Goal: Task Accomplishment & Management: Use online tool/utility

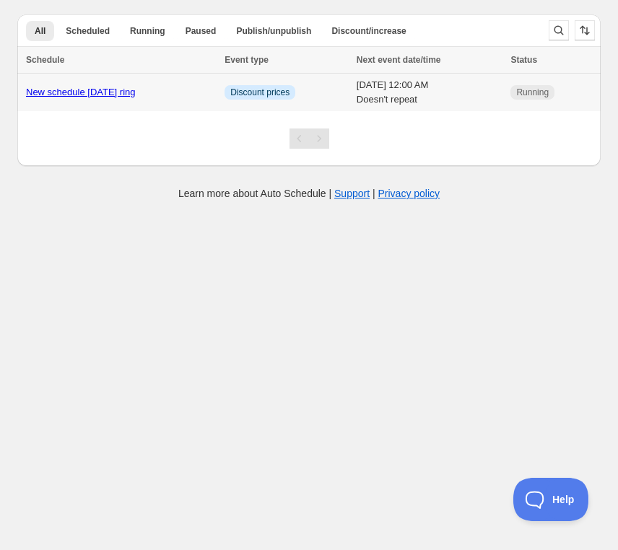
click at [109, 94] on link "New schedule [DATE] ring" at bounding box center [81, 92] width 110 height 11
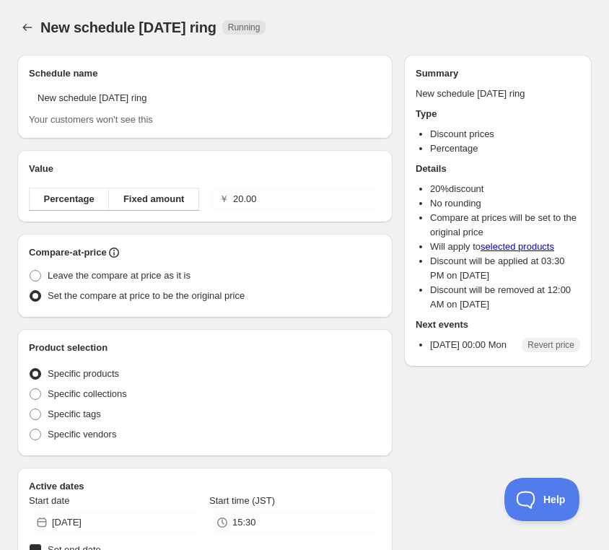
radio input "true"
checkbox input "true"
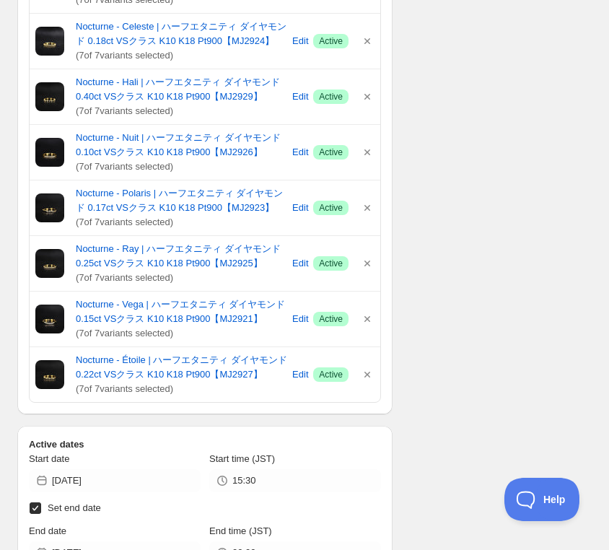
scroll to position [882, 0]
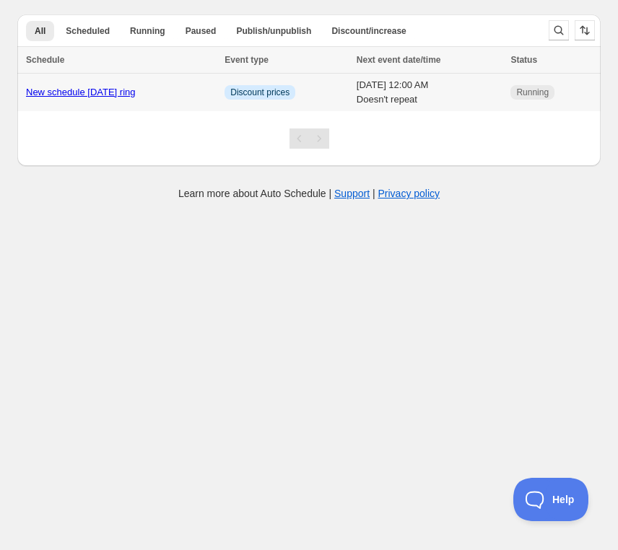
click at [127, 87] on link "New schedule [DATE] ring" at bounding box center [81, 92] width 110 height 11
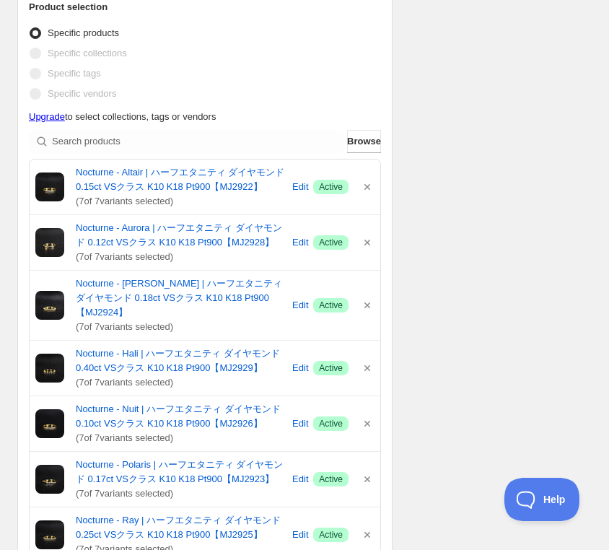
scroll to position [321, 0]
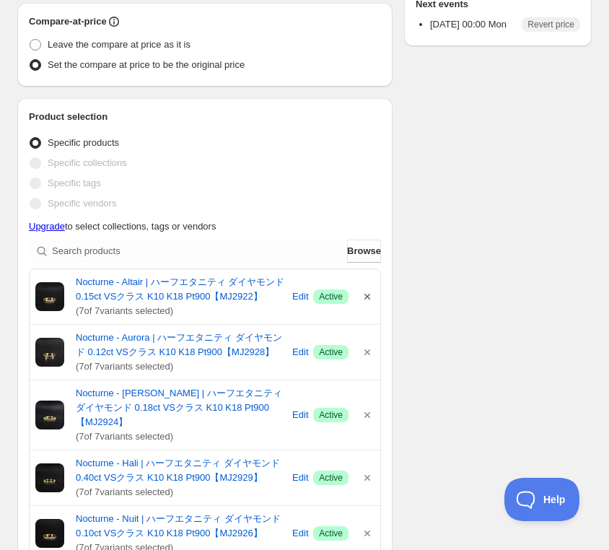
click at [367, 295] on icon "button" at bounding box center [368, 297] width 6 height 6
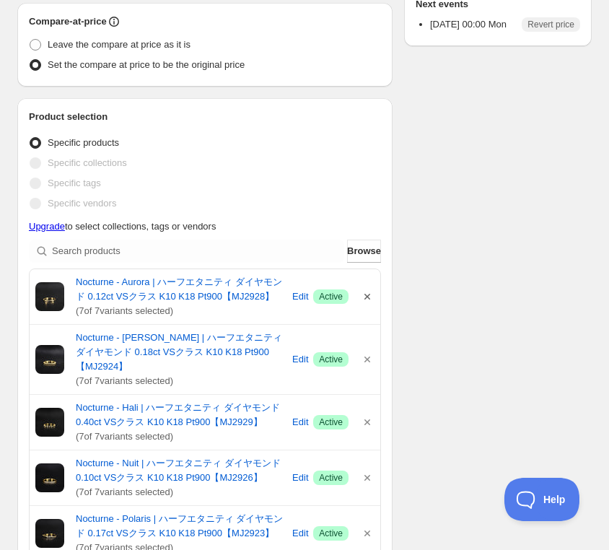
click at [370, 296] on icon "button" at bounding box center [367, 297] width 14 height 14
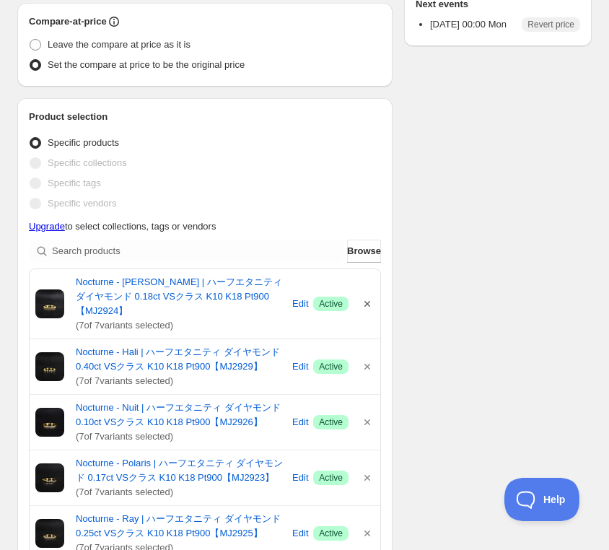
click at [370, 297] on icon "button" at bounding box center [367, 304] width 14 height 14
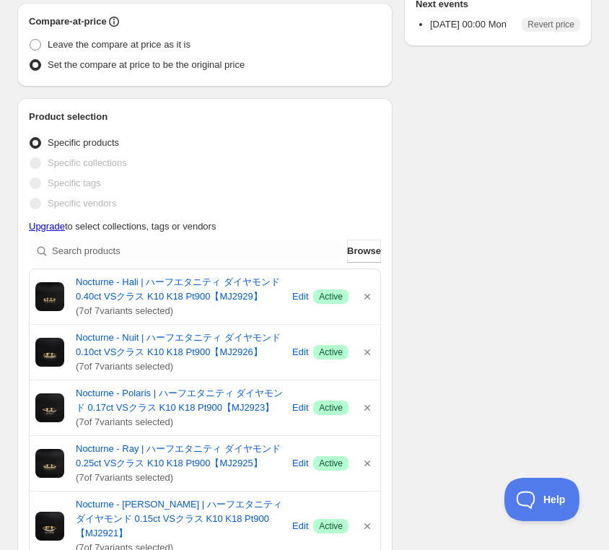
click at [370, 296] on icon "button" at bounding box center [367, 297] width 14 height 14
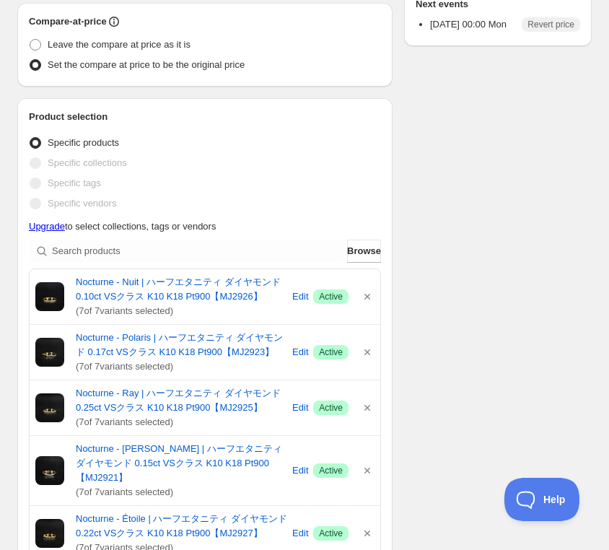
click at [370, 296] on icon "button" at bounding box center [367, 297] width 14 height 14
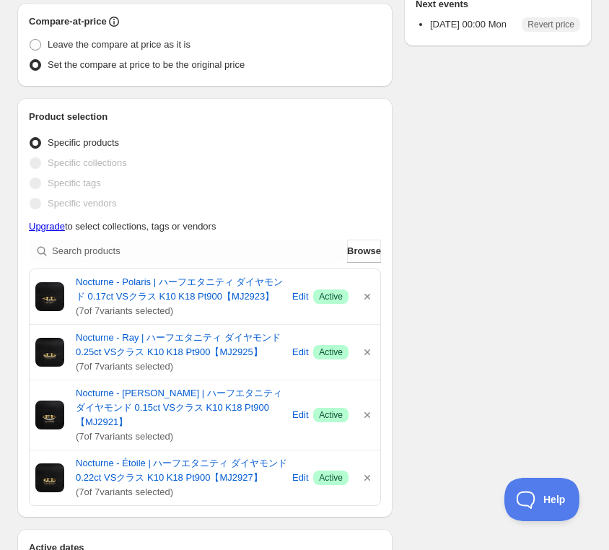
click at [370, 296] on icon "button" at bounding box center [367, 297] width 14 height 14
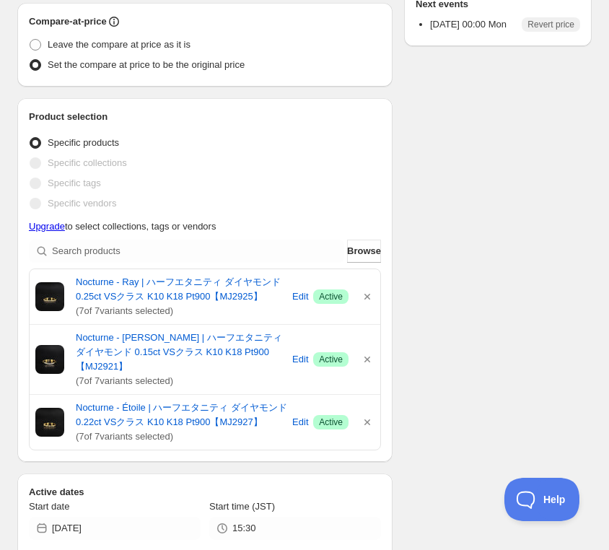
click at [370, 296] on icon "button" at bounding box center [367, 297] width 14 height 14
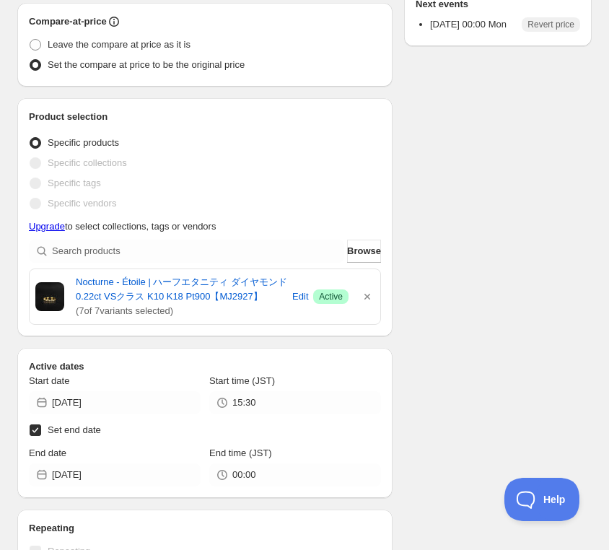
click at [370, 296] on icon "button" at bounding box center [367, 297] width 14 height 14
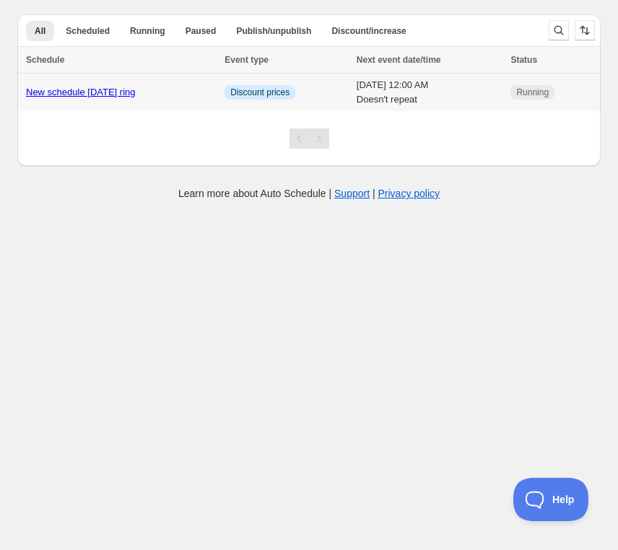
click at [62, 95] on link "New schedule [DATE] ring" at bounding box center [81, 92] width 110 height 11
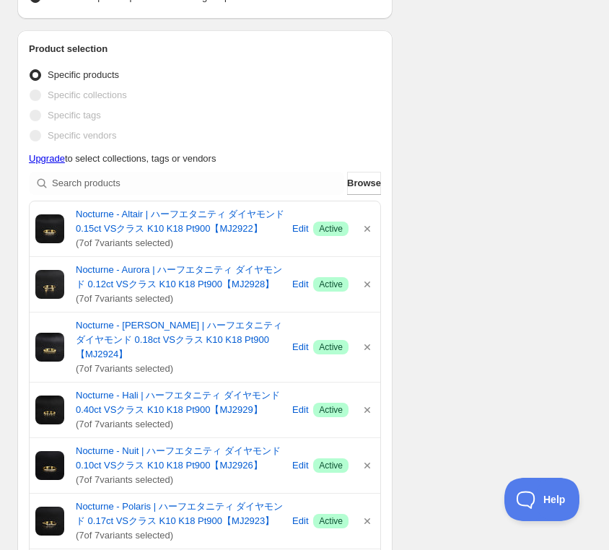
scroll to position [481, 0]
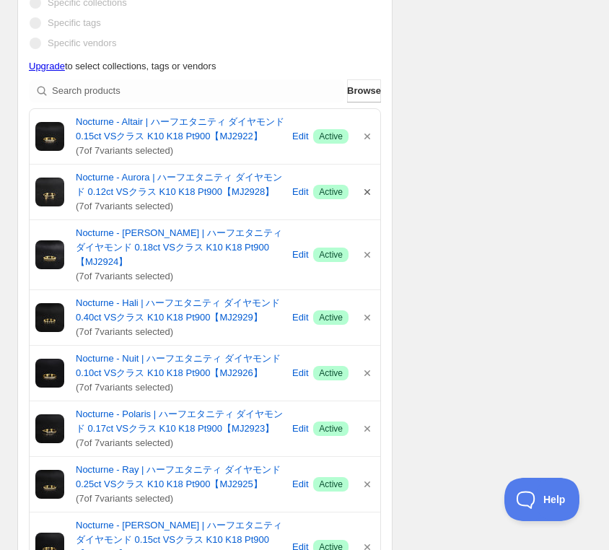
click at [373, 191] on icon "button" at bounding box center [367, 192] width 14 height 14
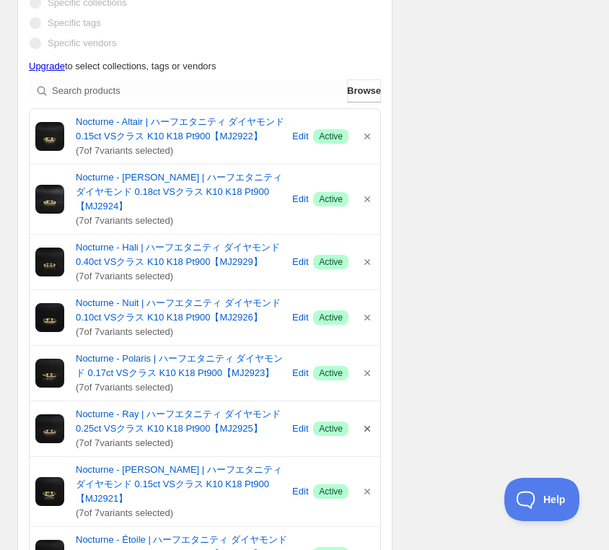
click at [370, 422] on icon "button" at bounding box center [367, 429] width 14 height 14
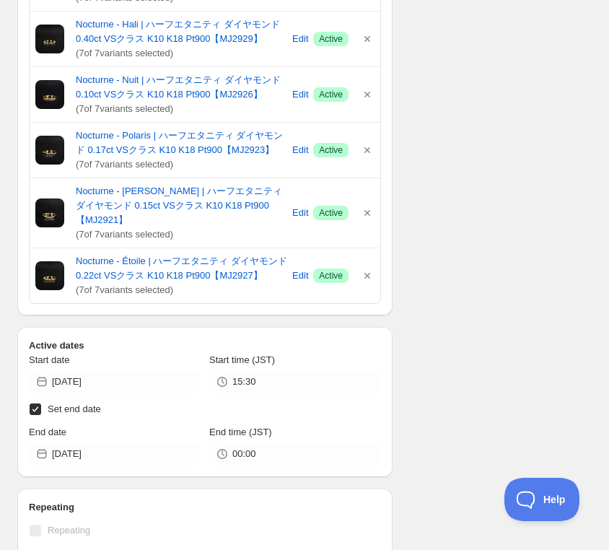
scroll to position [722, 0]
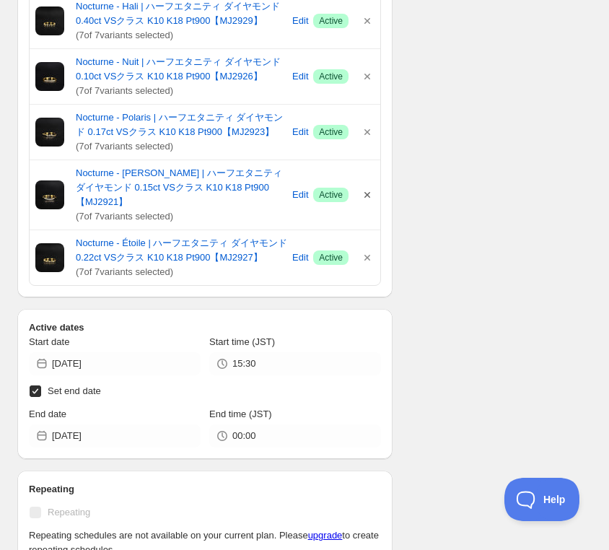
click at [365, 188] on icon "button" at bounding box center [367, 195] width 14 height 14
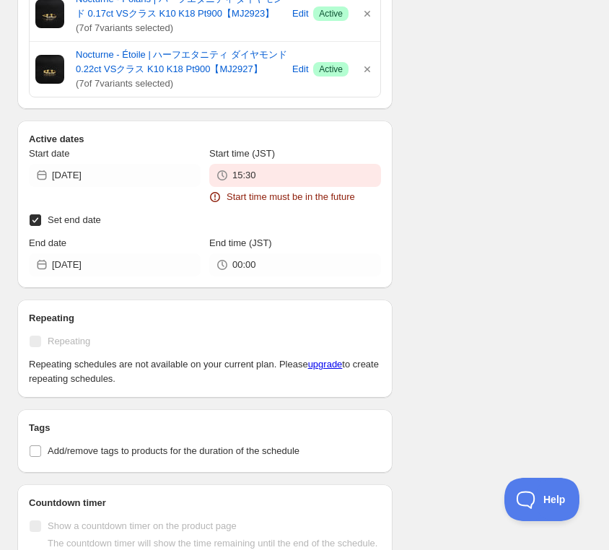
scroll to position [841, 0]
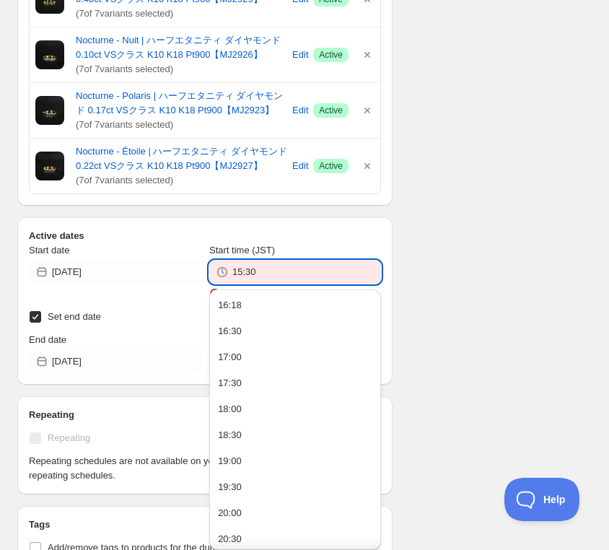
click at [256, 261] on input "15:30" at bounding box center [307, 272] width 149 height 23
click at [240, 307] on div "16:18" at bounding box center [230, 305] width 24 height 14
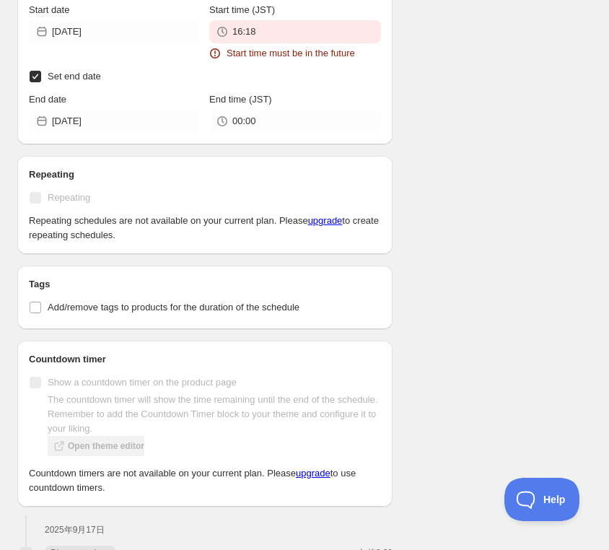
scroll to position [1242, 0]
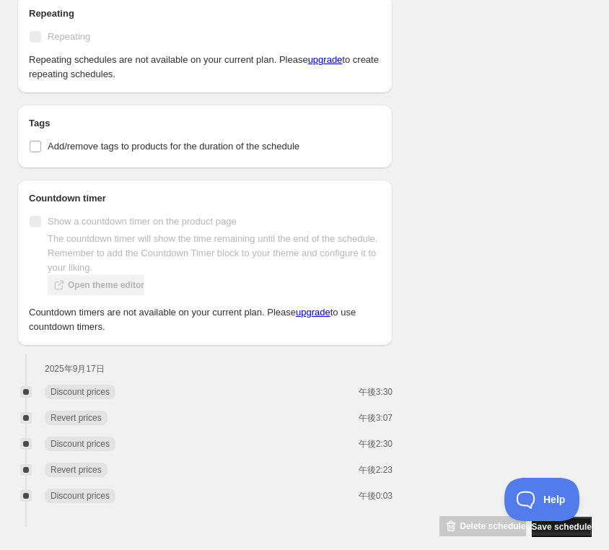
click at [585, 517] on button "Save schedule" at bounding box center [562, 527] width 60 height 20
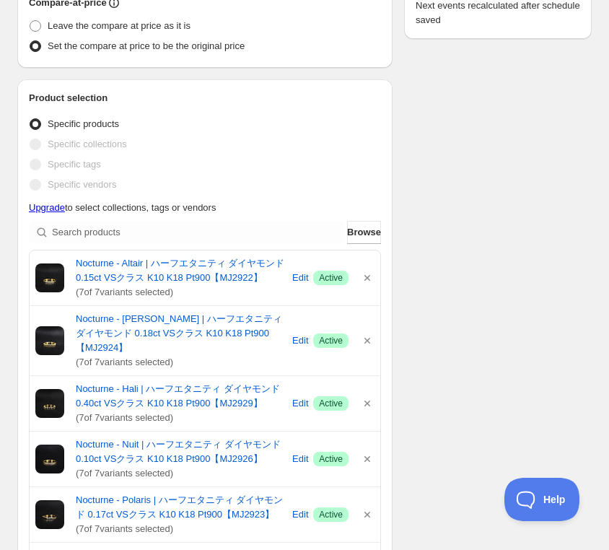
scroll to position [760, 0]
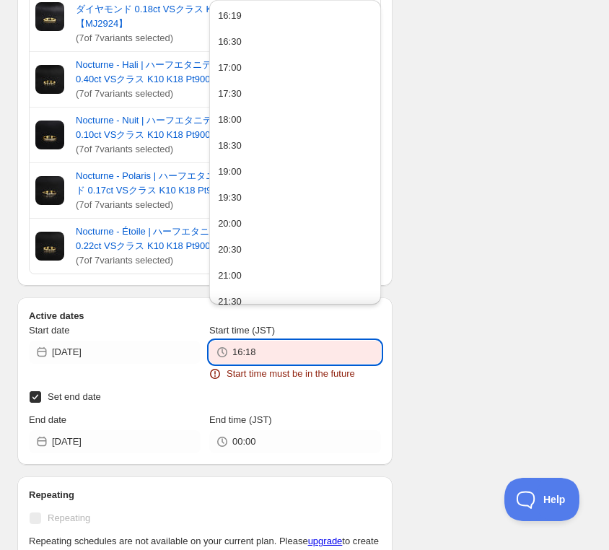
click at [267, 342] on input "16:18" at bounding box center [307, 352] width 149 height 23
click at [235, 44] on div "16:30" at bounding box center [230, 42] width 24 height 14
type input "16:30"
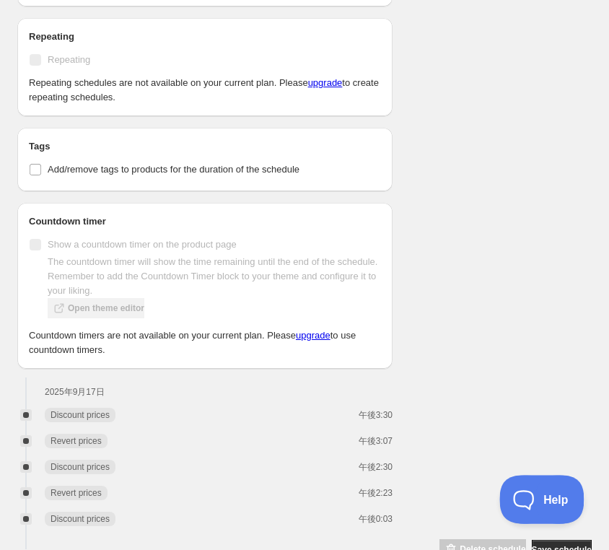
scroll to position [1225, 0]
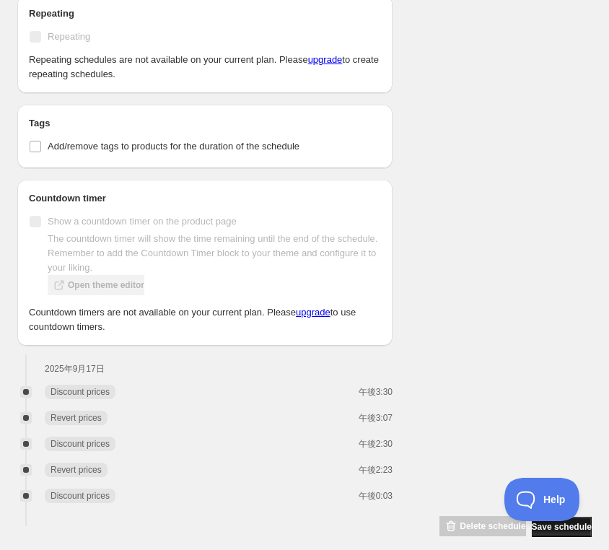
click at [586, 517] on button "Save schedule" at bounding box center [562, 527] width 60 height 20
click at [589, 517] on button "Save schedule" at bounding box center [562, 527] width 60 height 20
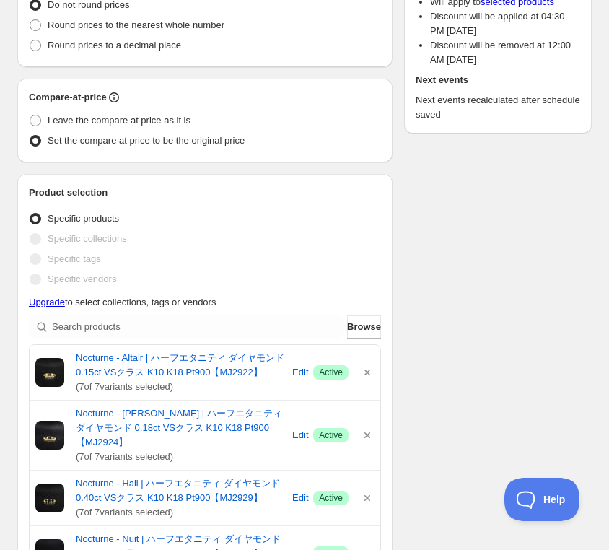
scroll to position [21, 0]
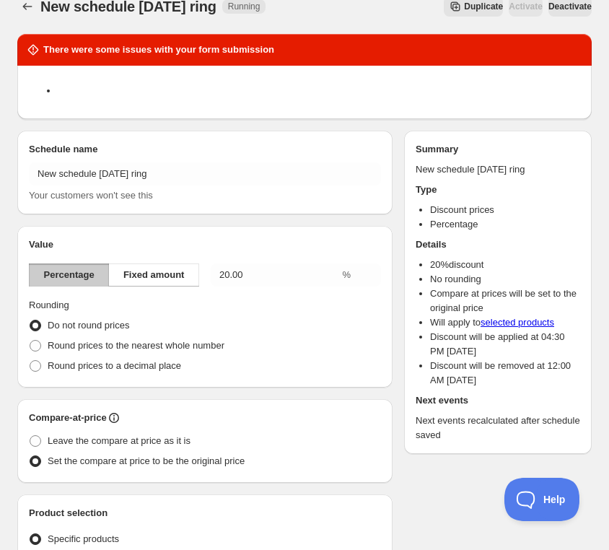
click at [552, 6] on span "Deactivate" at bounding box center [570, 7] width 43 height 12
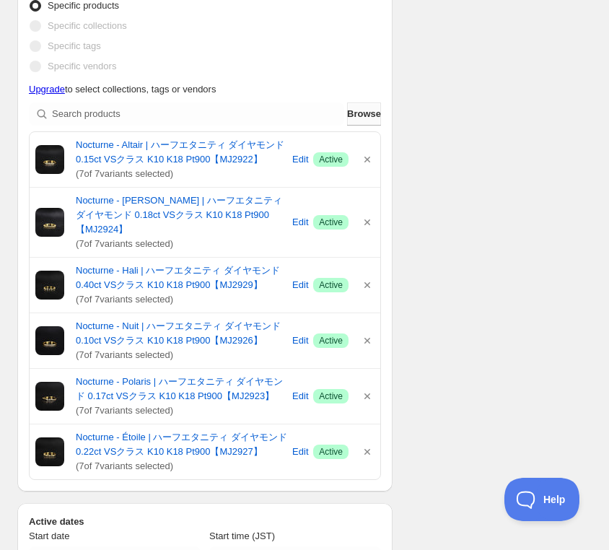
scroll to position [503, 0]
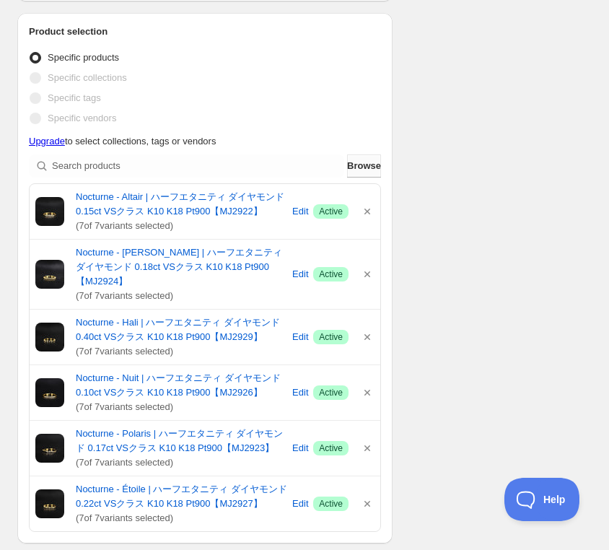
click at [357, 168] on span "Browse" at bounding box center [364, 166] width 34 height 14
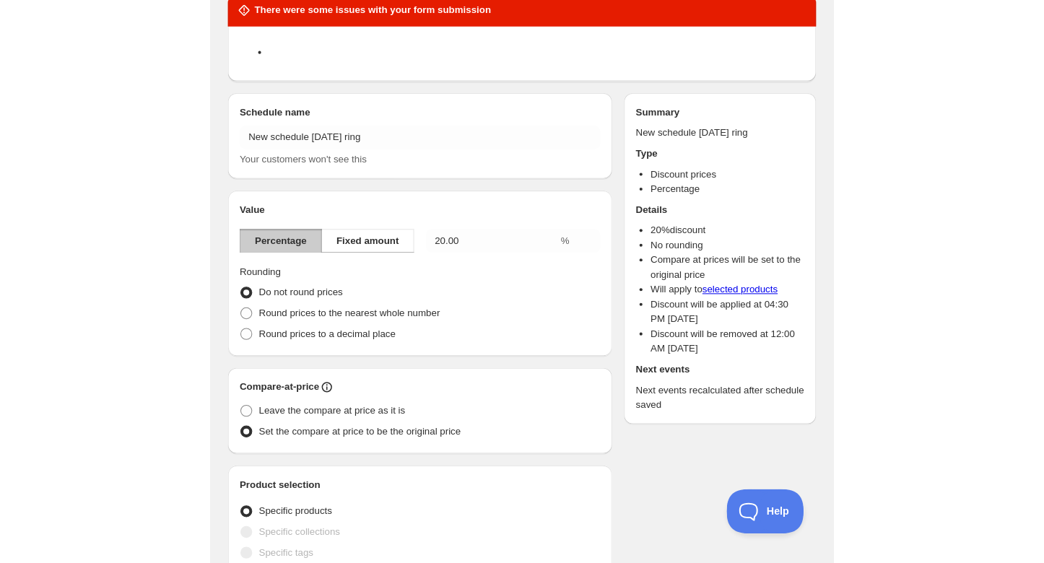
scroll to position [0, 0]
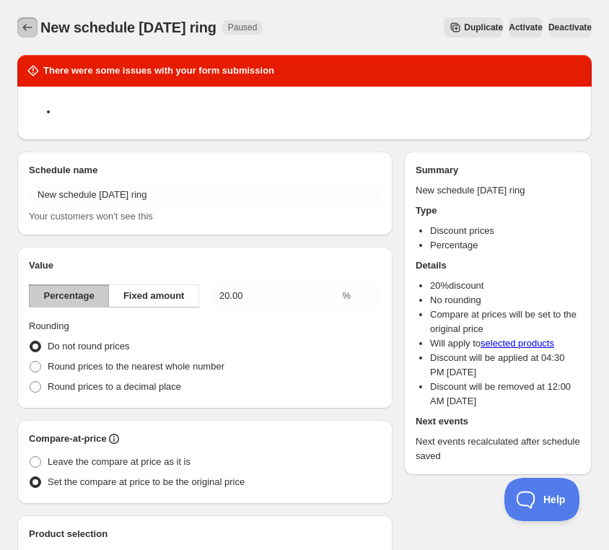
click at [26, 32] on icon "Schedules" at bounding box center [27, 27] width 14 height 14
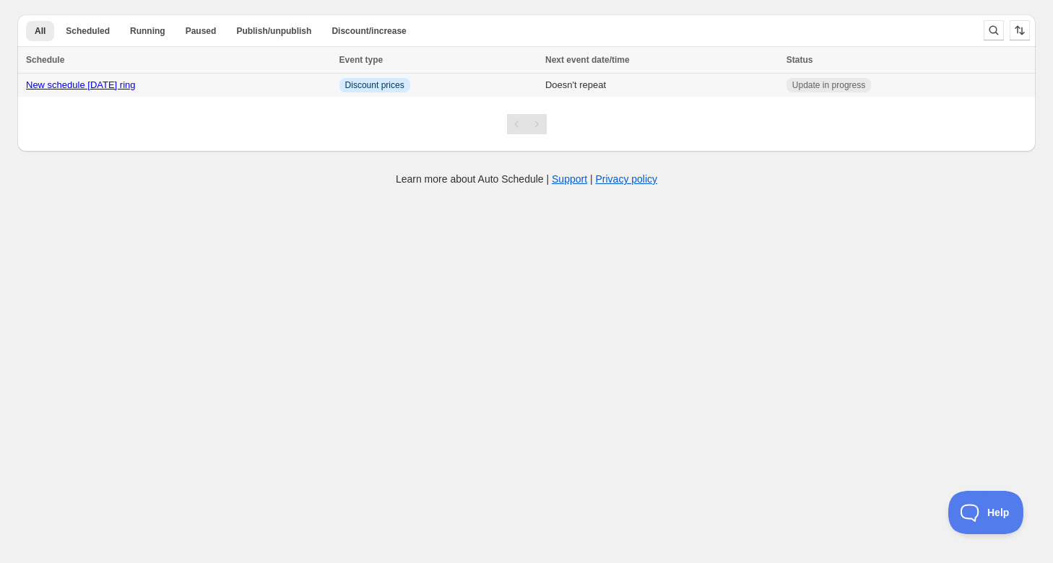
click at [136, 85] on link "New schedule [DATE] ring" at bounding box center [81, 84] width 110 height 11
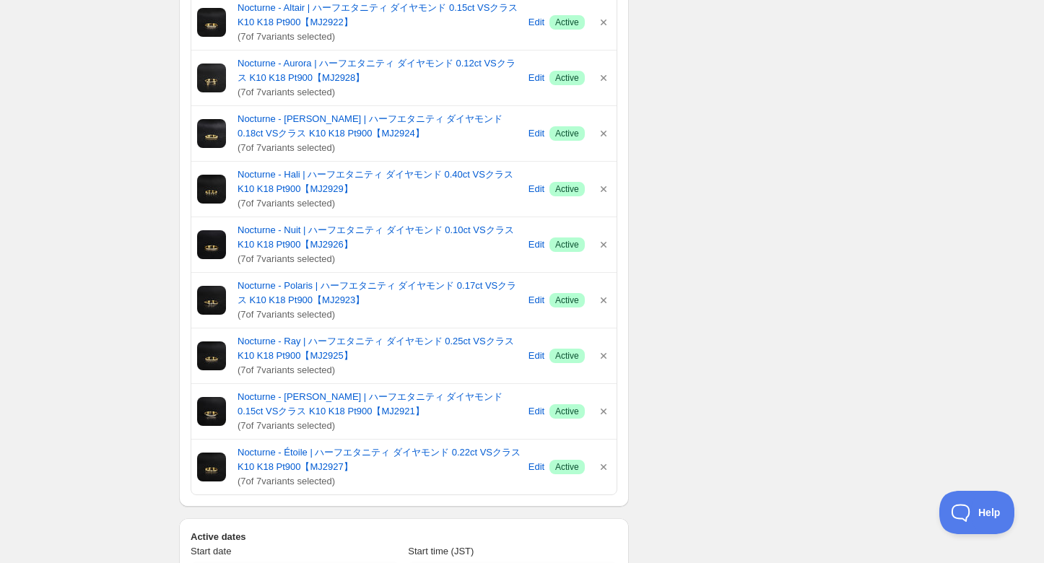
scroll to position [556, 0]
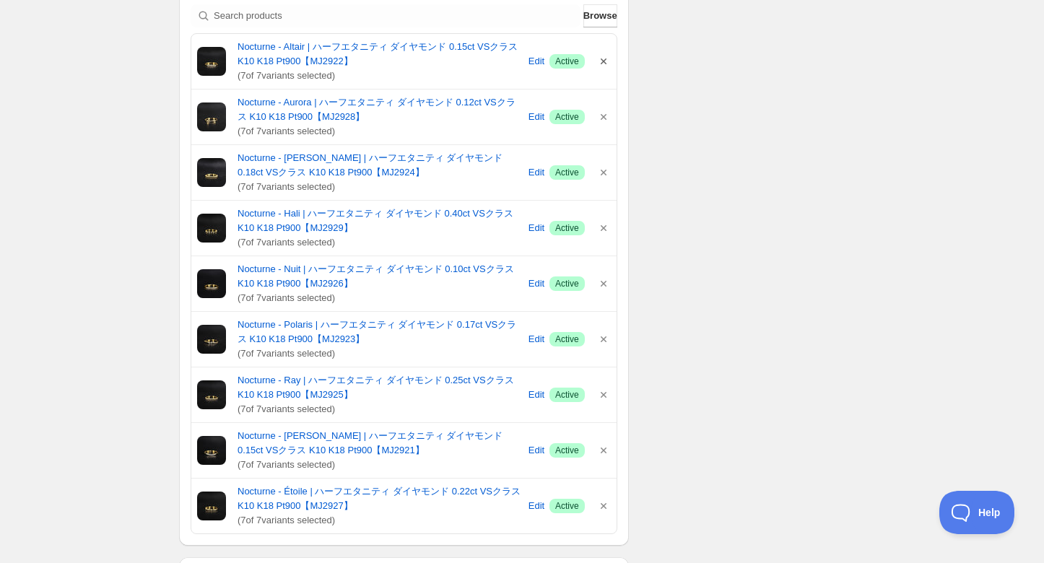
click at [606, 61] on icon "button" at bounding box center [603, 61] width 14 height 14
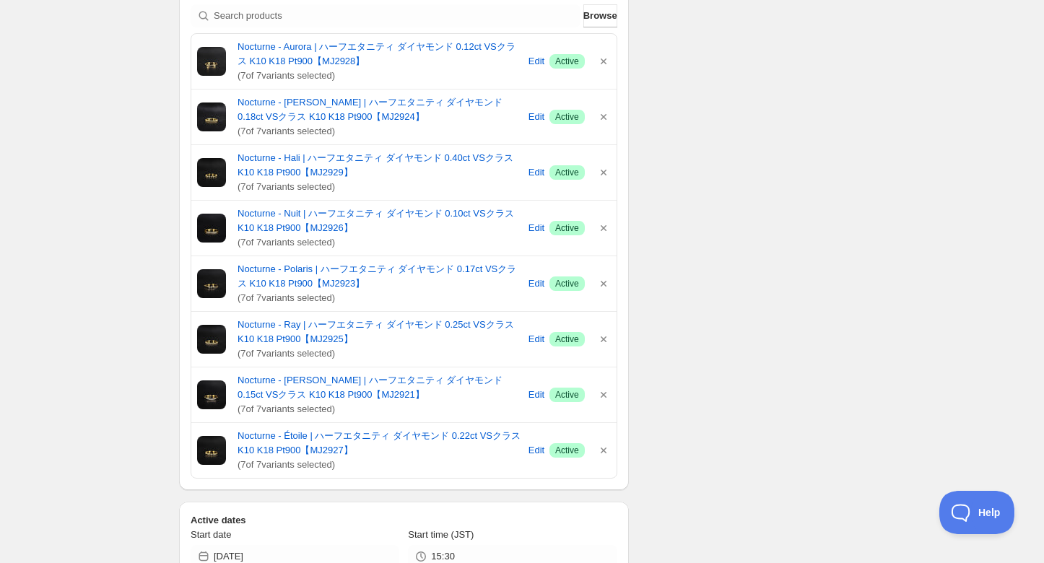
click at [606, 61] on icon "button" at bounding box center [603, 61] width 14 height 14
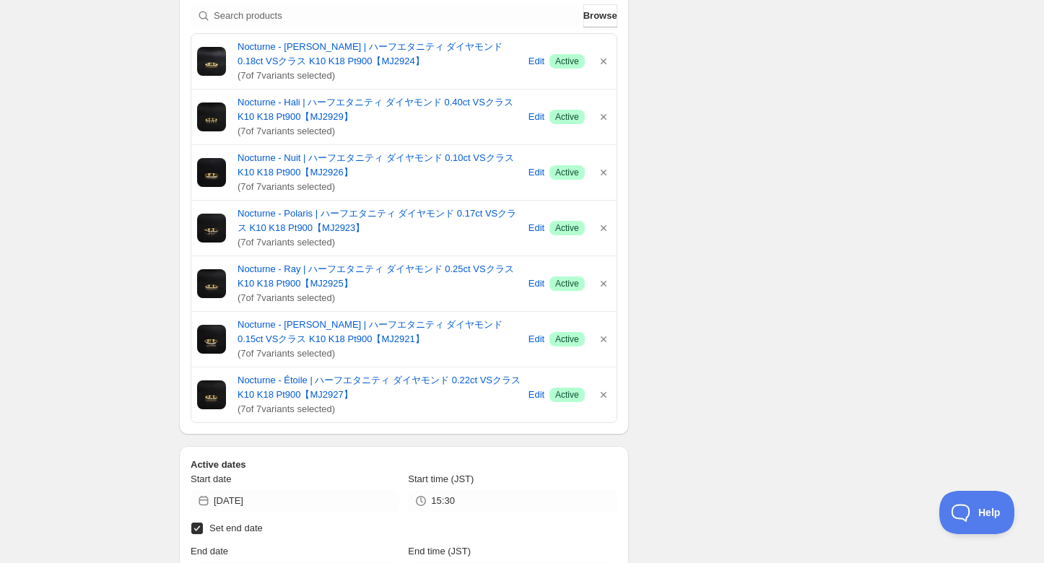
click at [606, 61] on icon "button" at bounding box center [603, 61] width 14 height 14
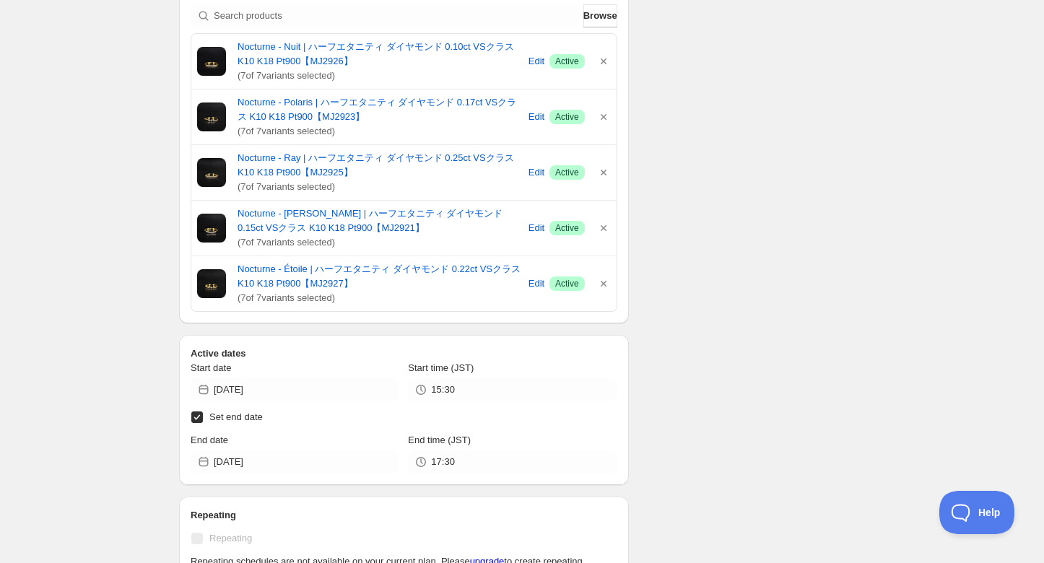
click at [606, 61] on icon "button" at bounding box center [603, 61] width 14 height 14
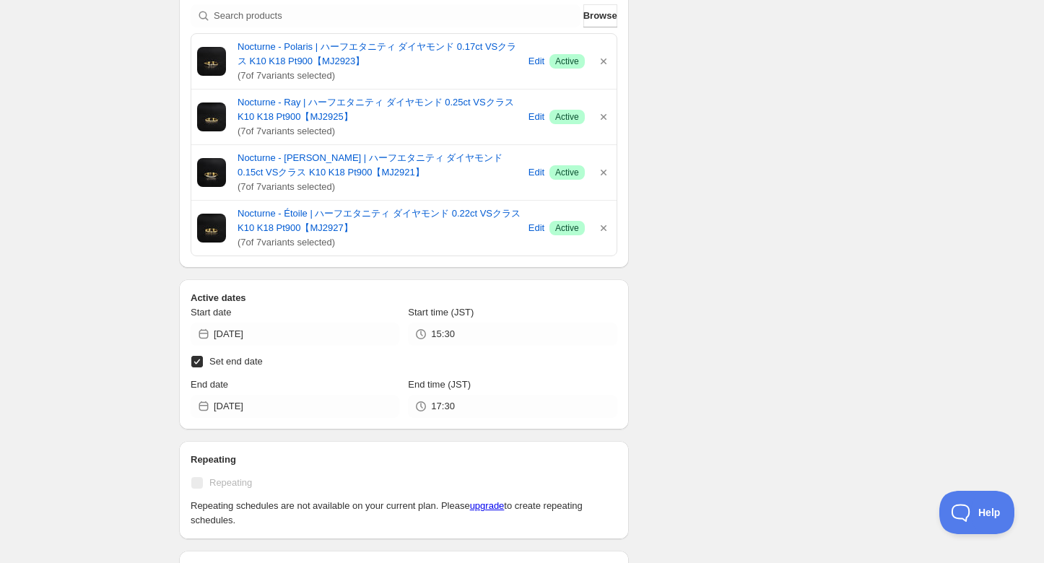
click at [606, 61] on icon "button" at bounding box center [603, 61] width 14 height 14
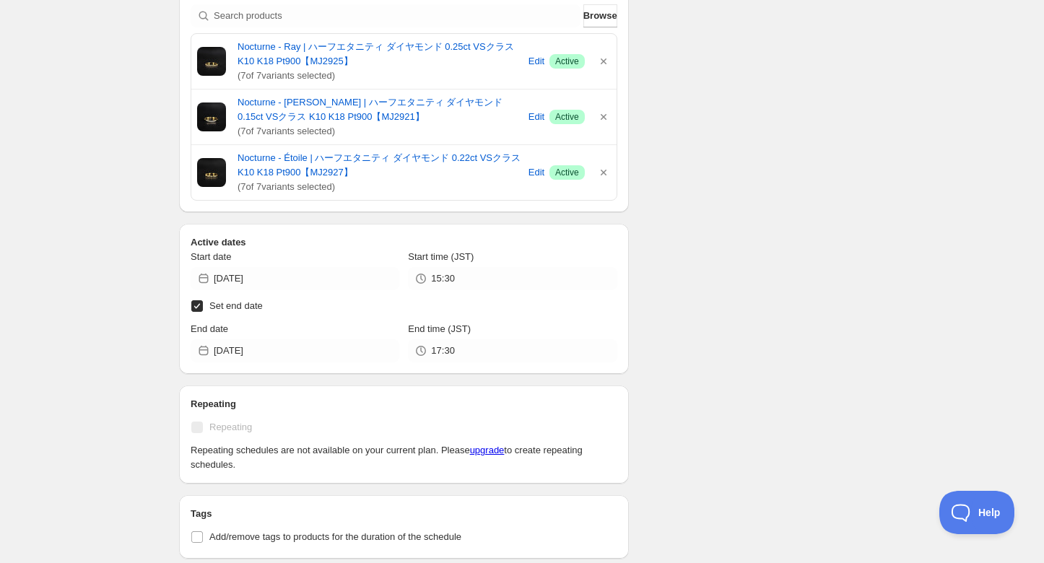
click at [606, 61] on icon "button" at bounding box center [603, 61] width 14 height 14
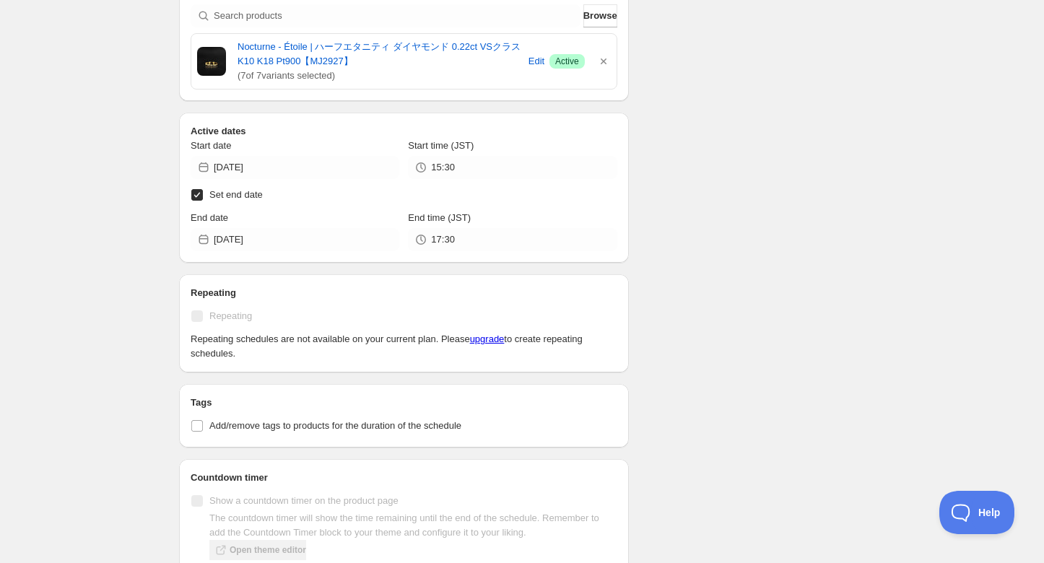
click at [606, 61] on icon "button" at bounding box center [603, 61] width 14 height 14
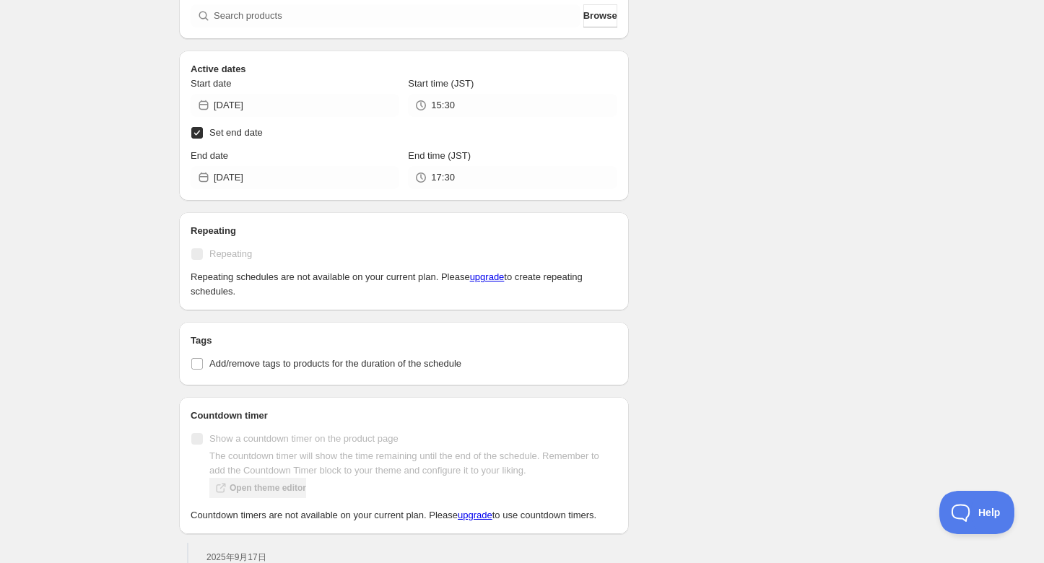
scroll to position [667, 0]
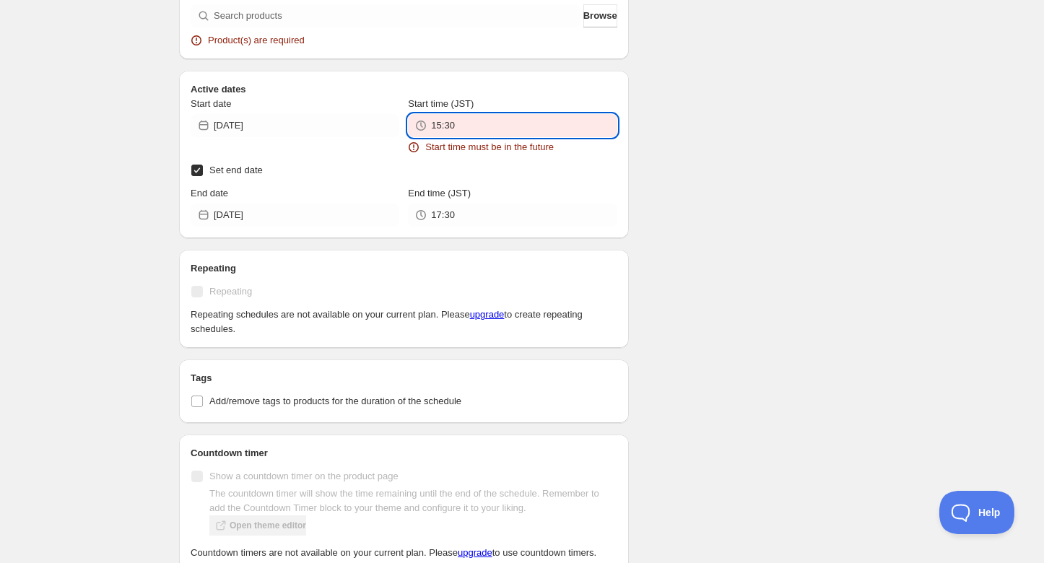
click at [462, 134] on input "15:30" at bounding box center [524, 125] width 186 height 23
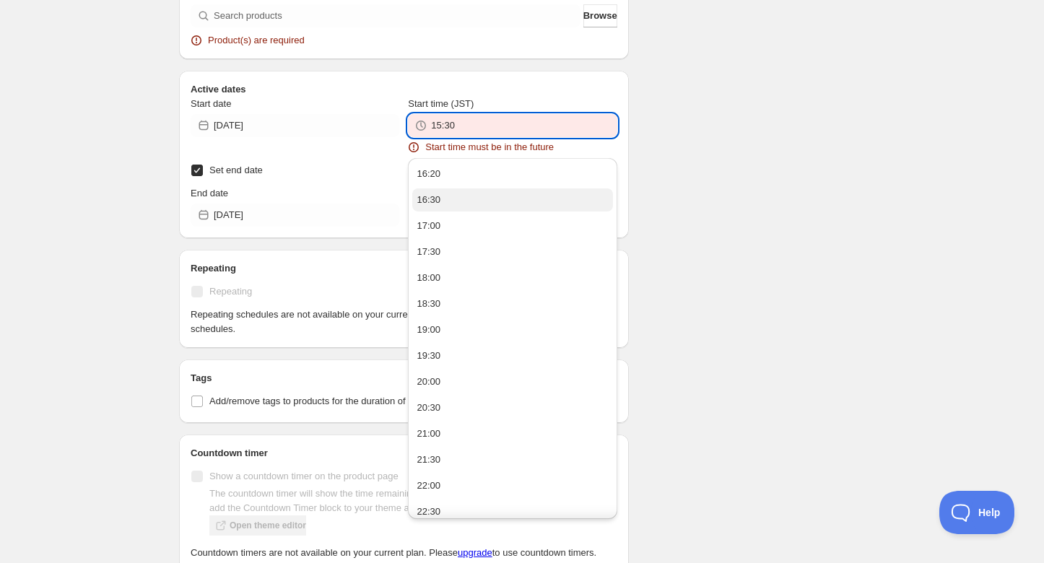
click at [436, 200] on div "16:30" at bounding box center [429, 200] width 24 height 14
type input "16:30"
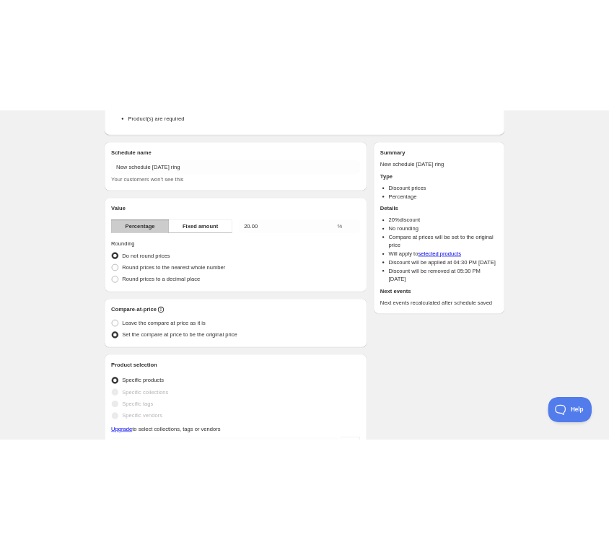
scroll to position [321, 0]
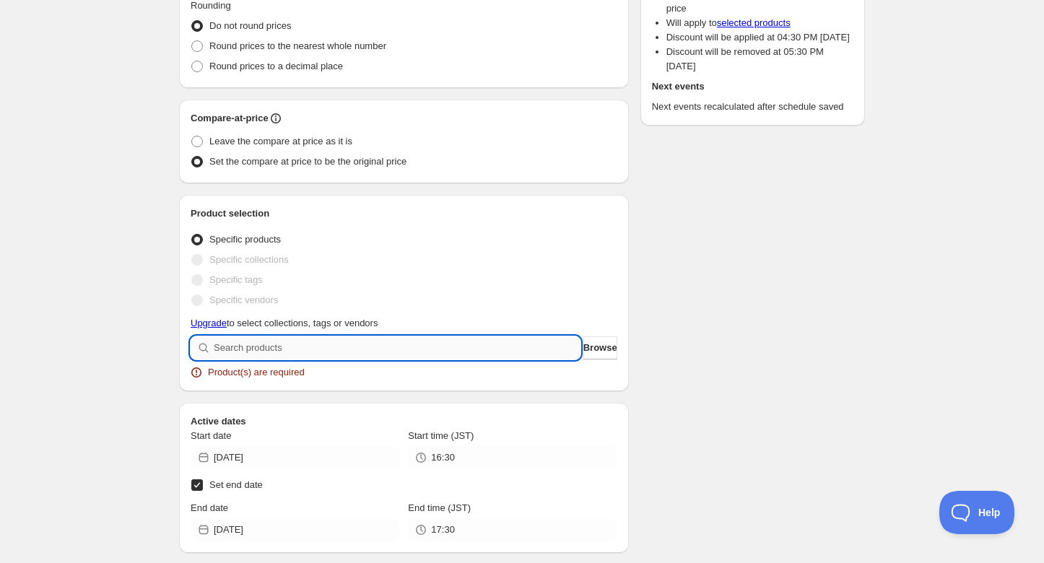
click at [479, 343] on input "search" at bounding box center [397, 347] width 367 height 23
click at [583, 347] on button "Browse" at bounding box center [600, 347] width 34 height 23
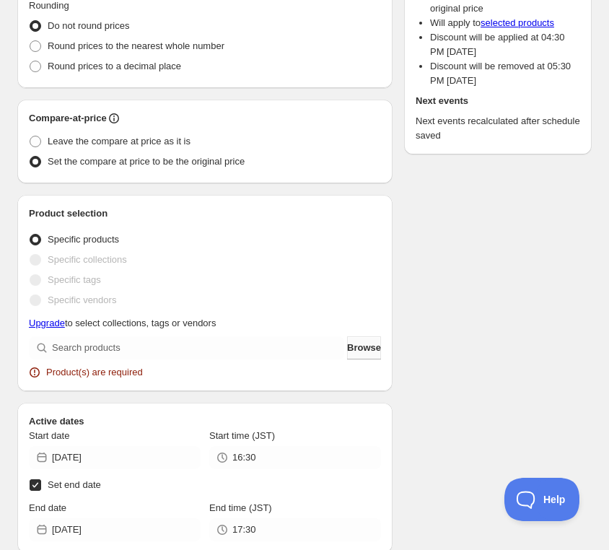
click at [347, 349] on span "Browse" at bounding box center [364, 348] width 34 height 14
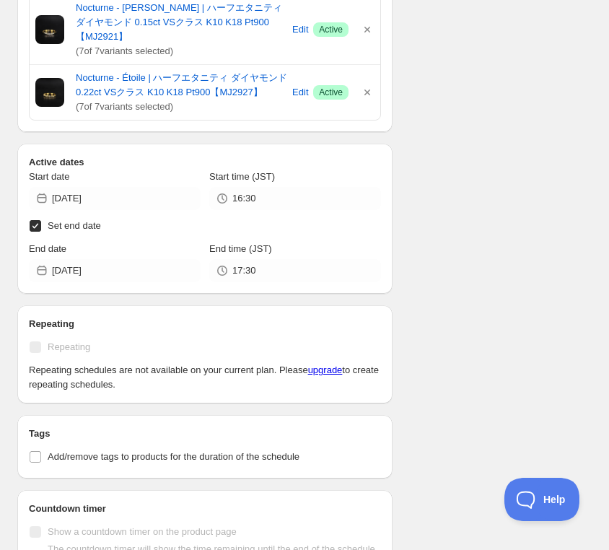
scroll to position [1123, 0]
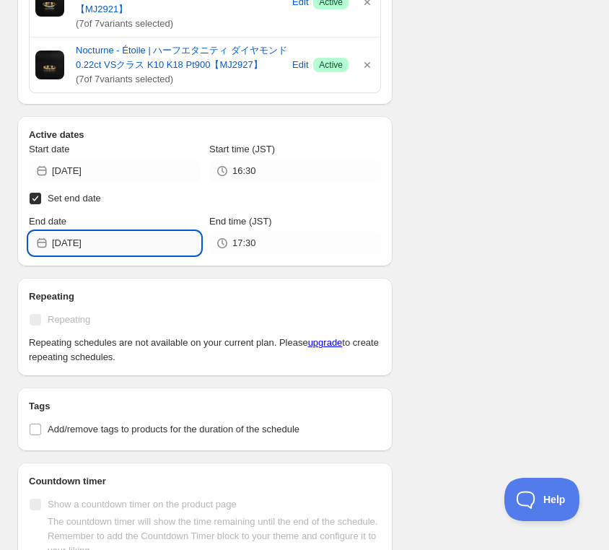
click at [121, 232] on input "[DATE]" at bounding box center [126, 243] width 149 height 23
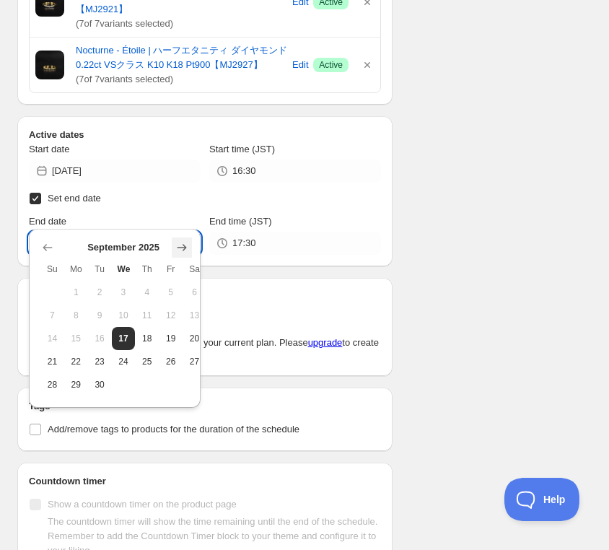
click at [184, 246] on icon "Show next month, October 2025" at bounding box center [182, 247] width 14 height 14
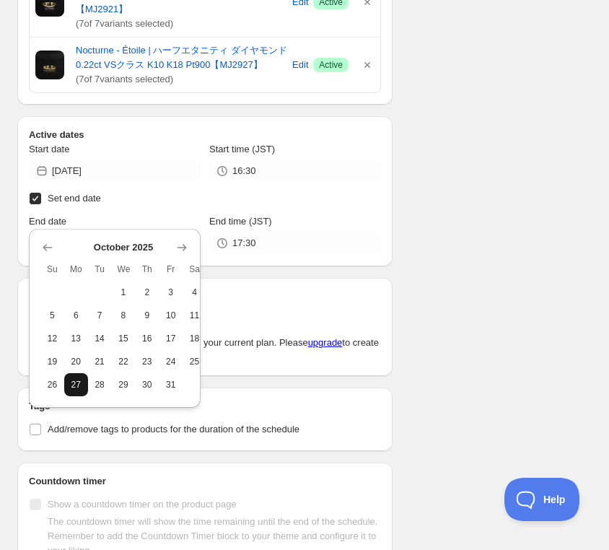
click at [71, 383] on span "27" at bounding box center [76, 385] width 12 height 12
type input "[DATE]"
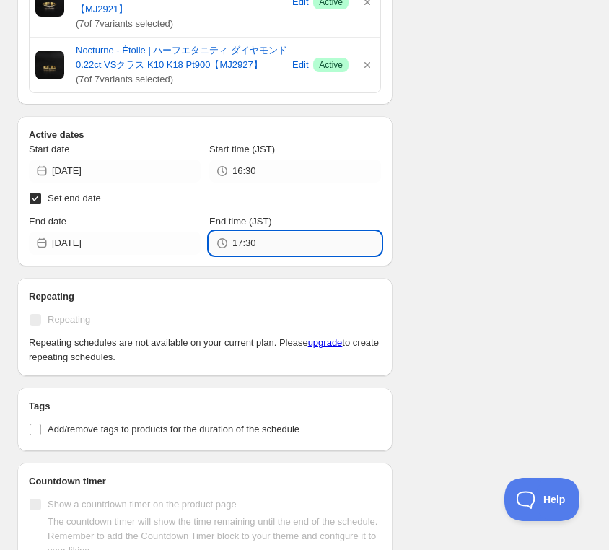
click at [256, 232] on input "17:30" at bounding box center [307, 243] width 149 height 23
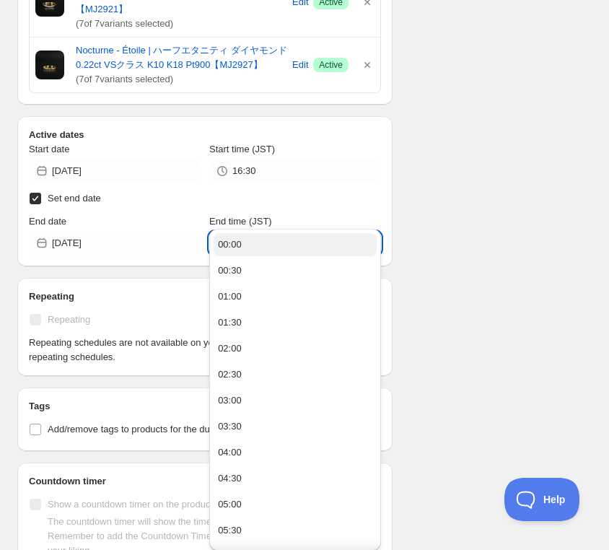
click at [232, 242] on div "00:00" at bounding box center [230, 245] width 24 height 14
type input "00:00"
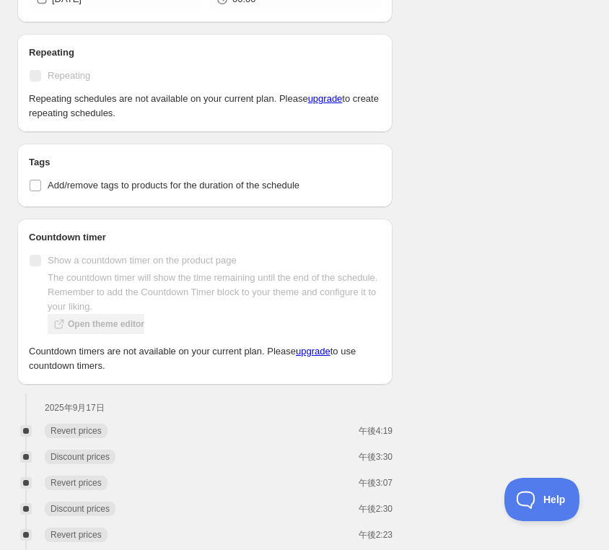
scroll to position [1417, 0]
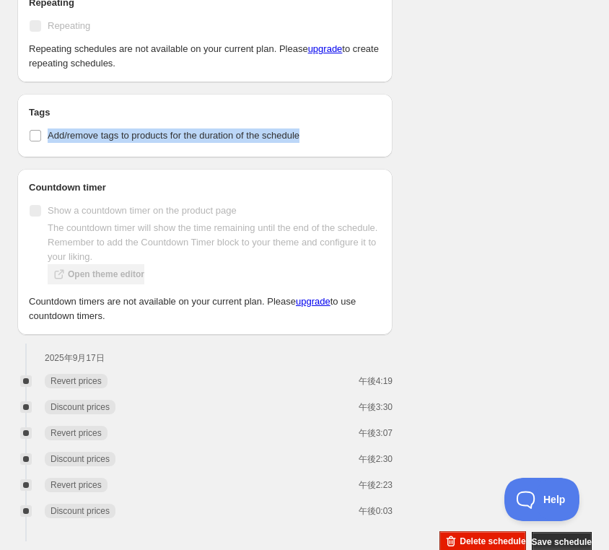
drag, startPoint x: 313, startPoint y: 108, endPoint x: 40, endPoint y: 119, distance: 273.9
click at [40, 119] on div "Tags Add/remove tags to products for the duration of the schedule" at bounding box center [204, 126] width 375 height 64
copy label "Add/remove tags to products for the duration of the schedule"
click at [587, 532] on button "Save schedule" at bounding box center [562, 542] width 60 height 20
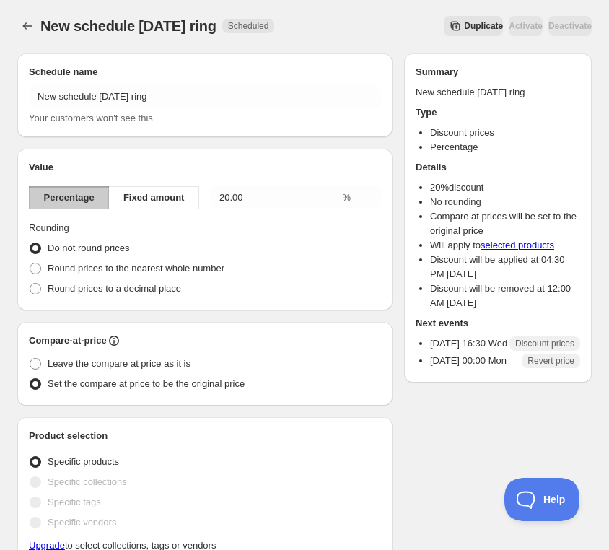
scroll to position [0, 0]
